Goal: Ask a question

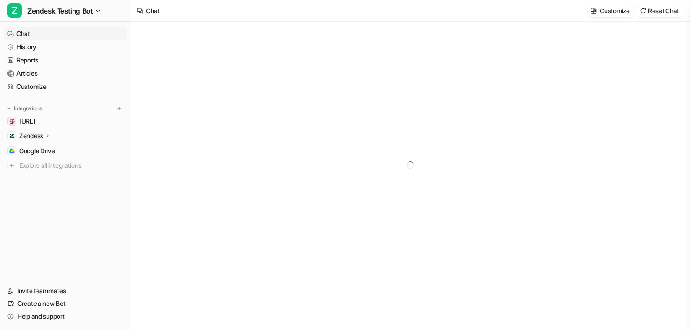
type textarea "**********"
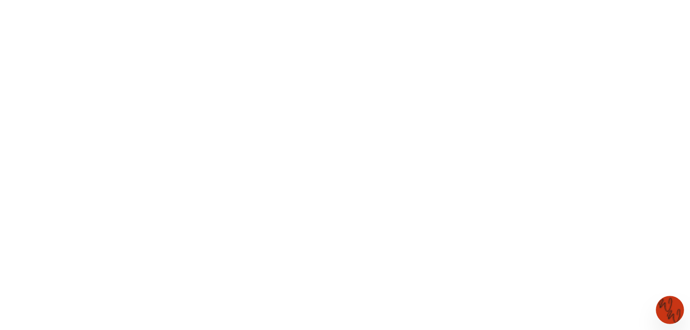
click at [667, 305] on img at bounding box center [670, 310] width 28 height 28
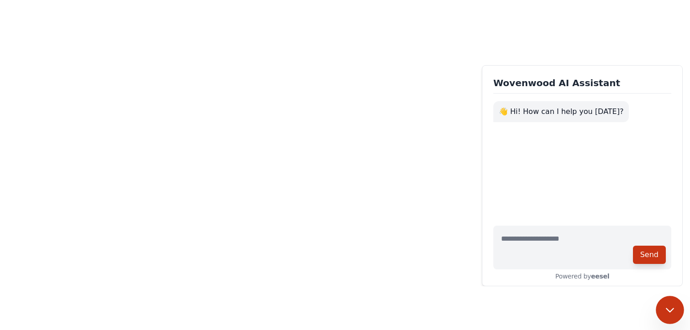
click at [444, 131] on body "Wovenwood AI Assistant 👋 Hi! How can I help you [DATE]? Send Powered by eesel" at bounding box center [345, 165] width 690 height 330
click at [661, 310] on button at bounding box center [670, 310] width 28 height 28
